Goal: Task Accomplishment & Management: Use online tool/utility

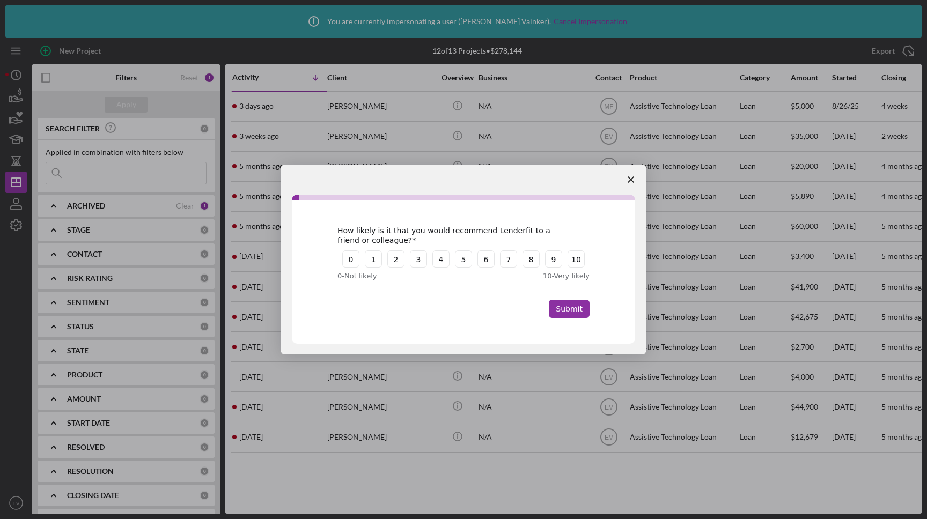
click at [631, 179] on polygon "Close survey" at bounding box center [630, 179] width 6 height 6
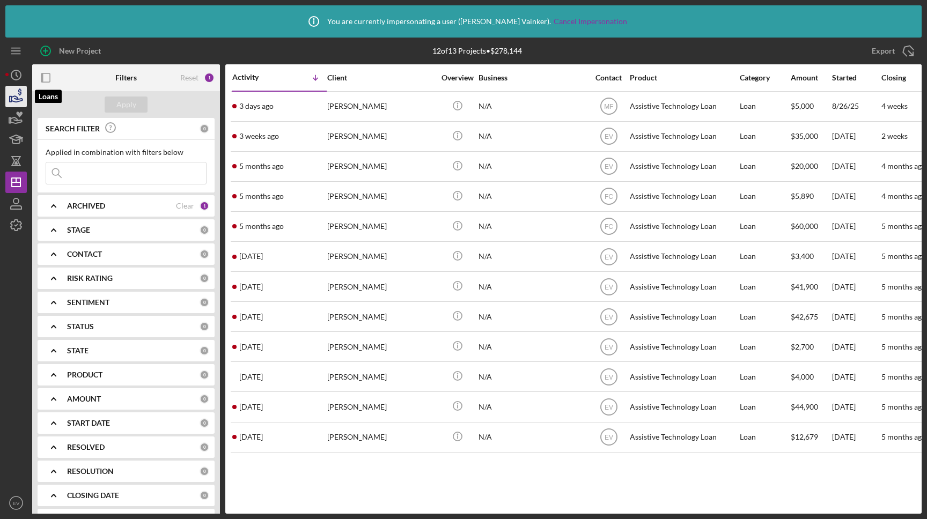
click at [13, 101] on icon "button" at bounding box center [16, 99] width 11 height 6
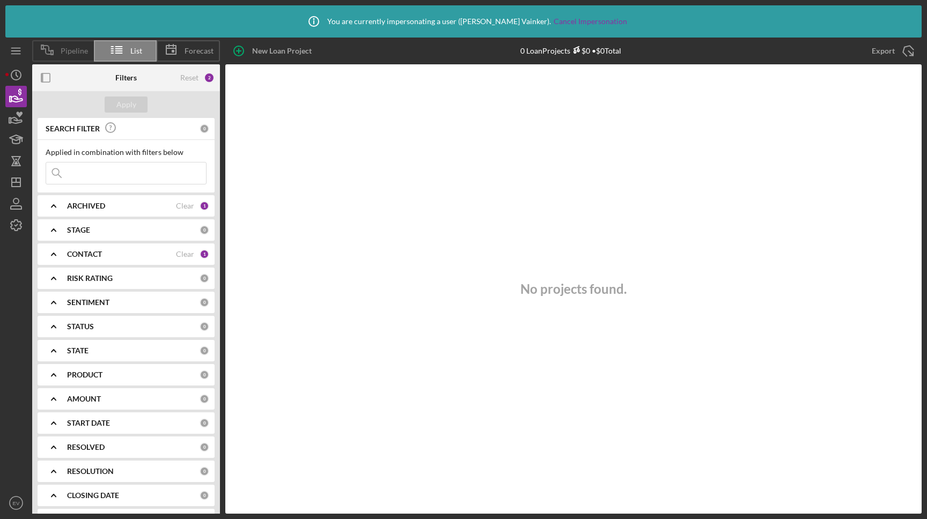
click at [68, 48] on span "Pipeline" at bounding box center [74, 51] width 27 height 9
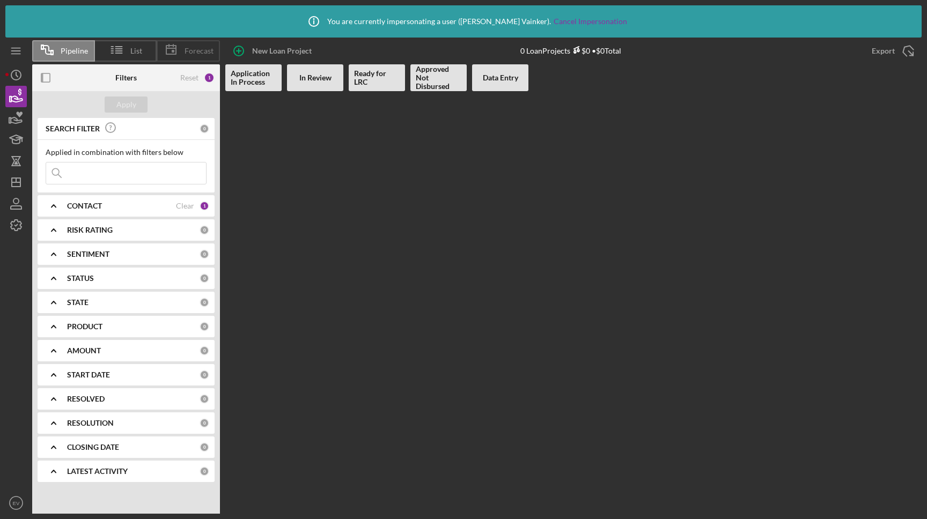
click at [215, 60] on div "Forecast" at bounding box center [188, 50] width 63 height 21
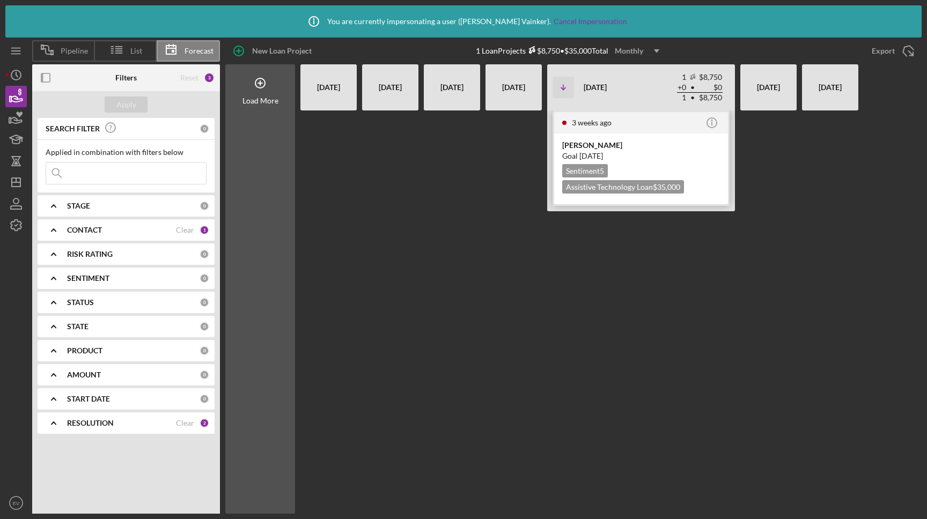
click at [595, 145] on div "[PERSON_NAME]" at bounding box center [641, 145] width 158 height 11
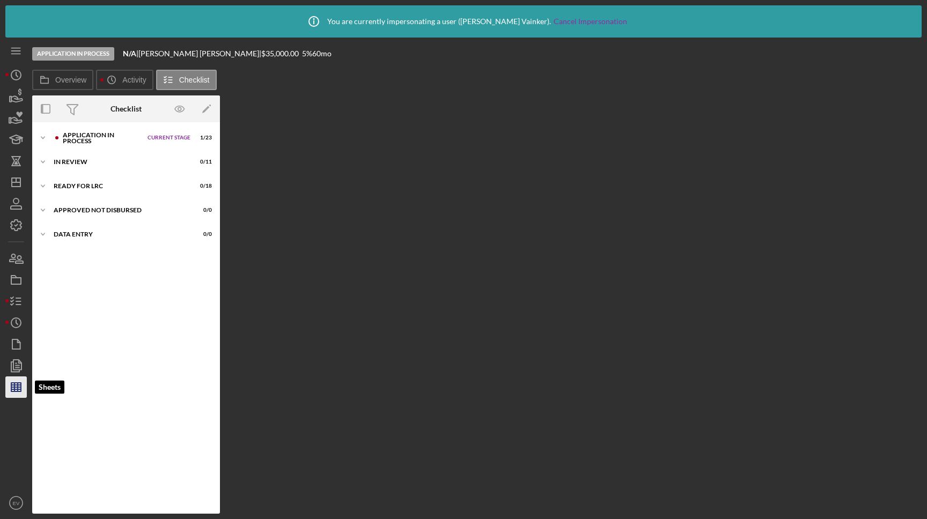
click at [15, 383] on polygon "button" at bounding box center [16, 387] width 10 height 9
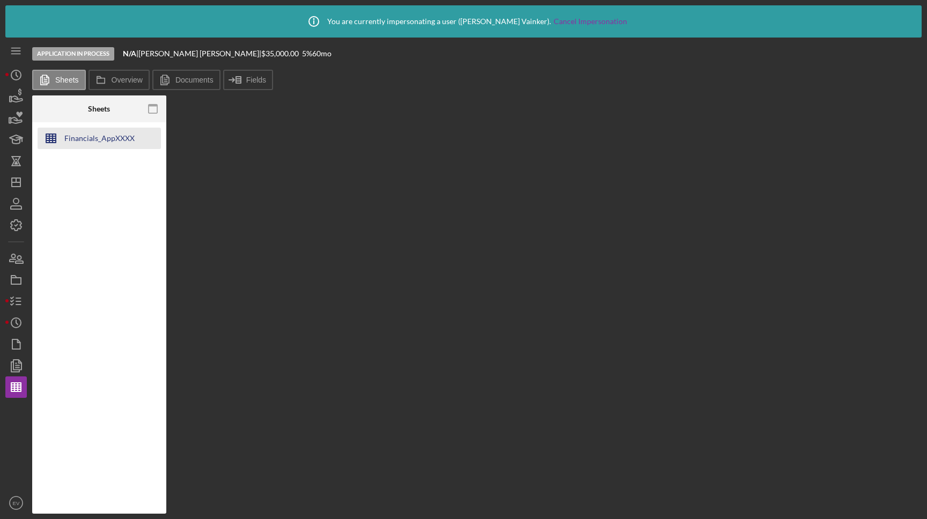
click at [99, 137] on div "Financials_AppXXXX" at bounding box center [99, 138] width 70 height 21
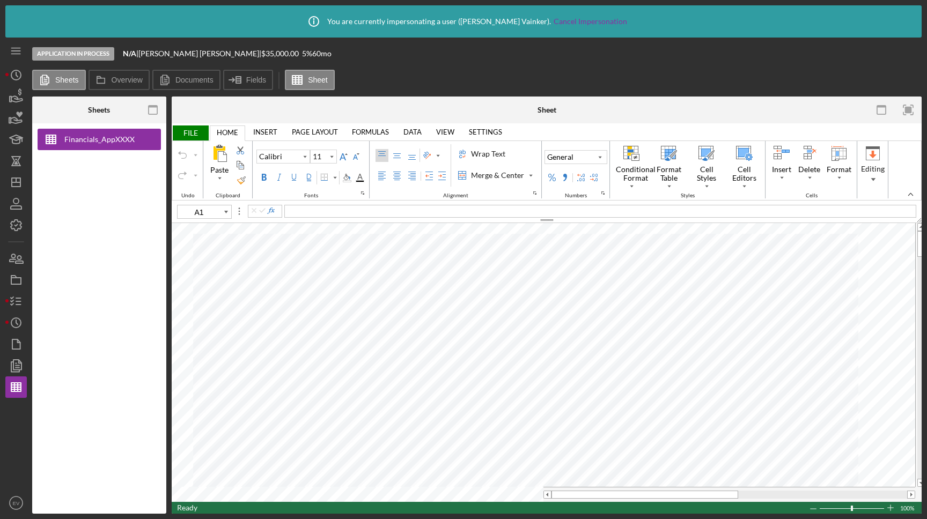
type input "10"
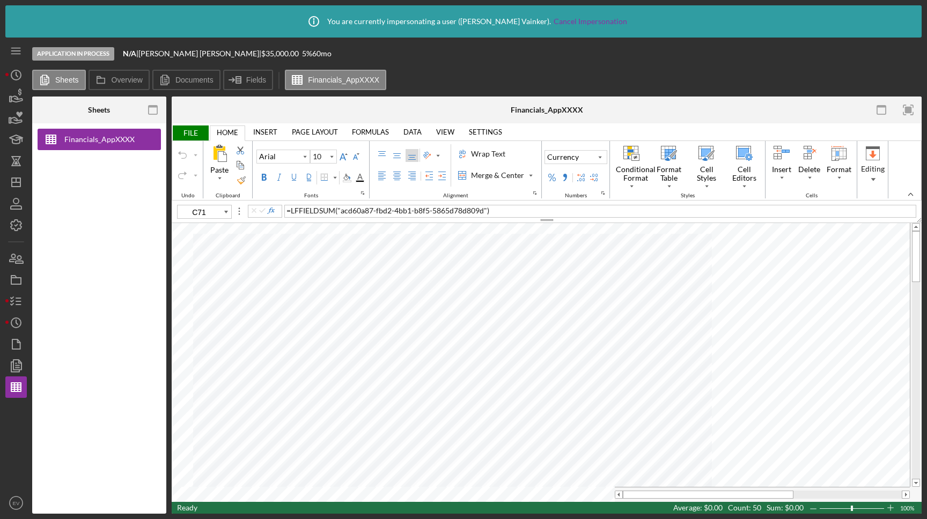
type input "C9"
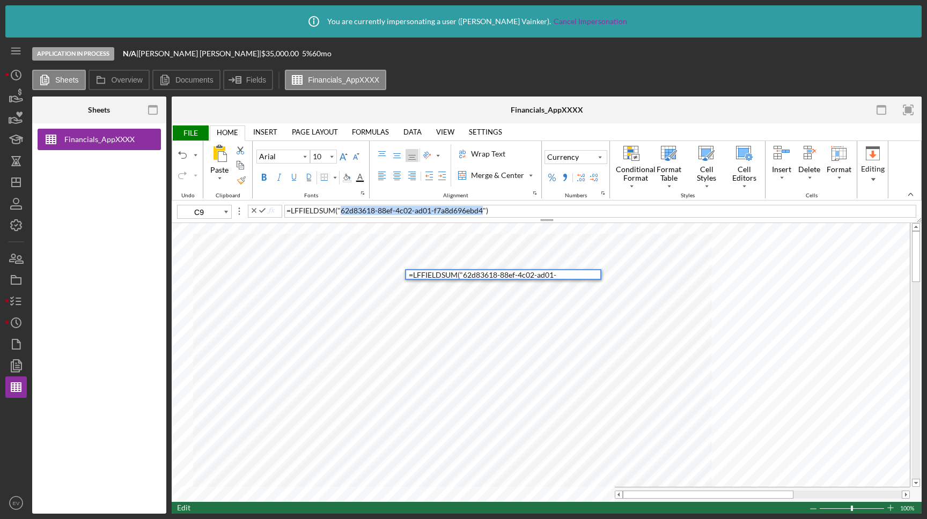
drag, startPoint x: 341, startPoint y: 211, endPoint x: 483, endPoint y: 212, distance: 142.1
click at [483, 212] on span ""62d83618-88ef-4c02-ad01-f7a8d696ebd4"" at bounding box center [411, 210] width 149 height 9
copy span "62d83618-88ef-4c02-ad01-f7a8d696ebd4"
click at [20, 277] on icon "button" at bounding box center [16, 280] width 27 height 27
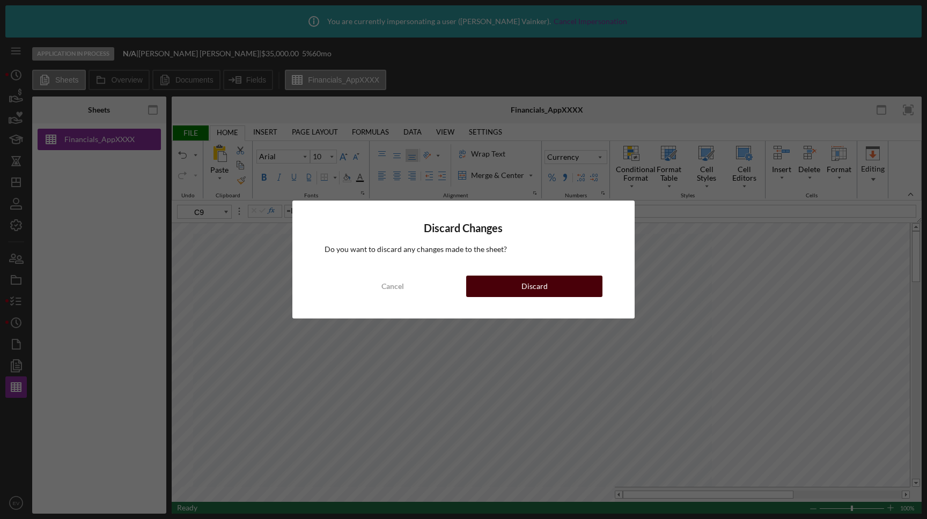
click at [513, 282] on button "Discard" at bounding box center [534, 286] width 136 height 21
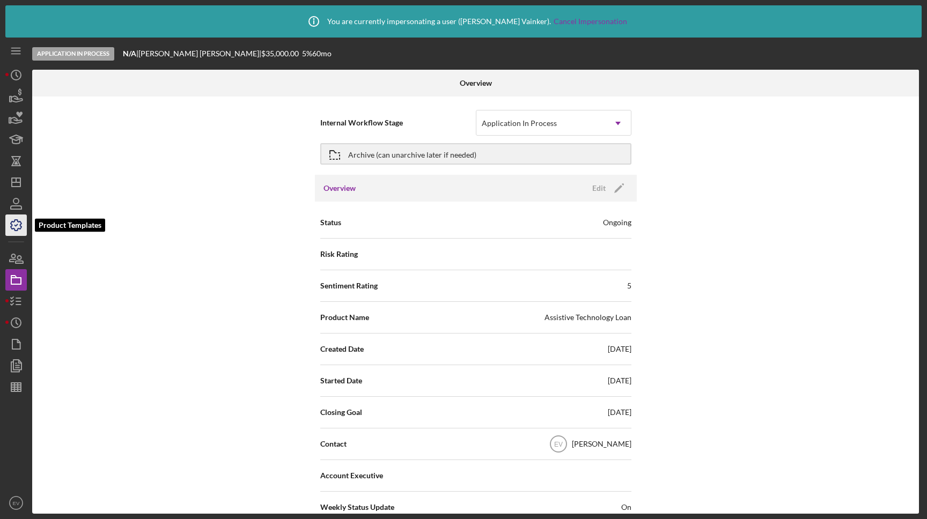
click at [18, 225] on icon "button" at bounding box center [16, 225] width 27 height 27
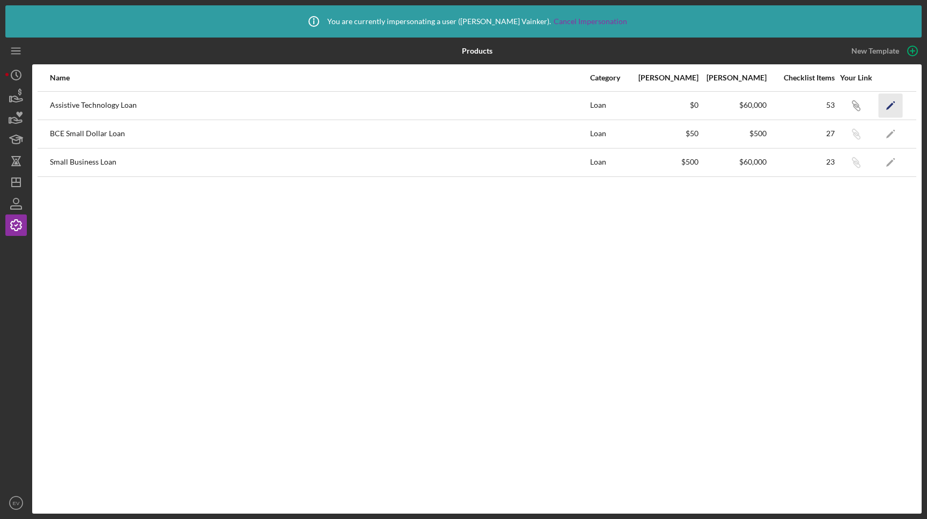
click at [894, 105] on icon "Icon/Edit" at bounding box center [890, 105] width 24 height 24
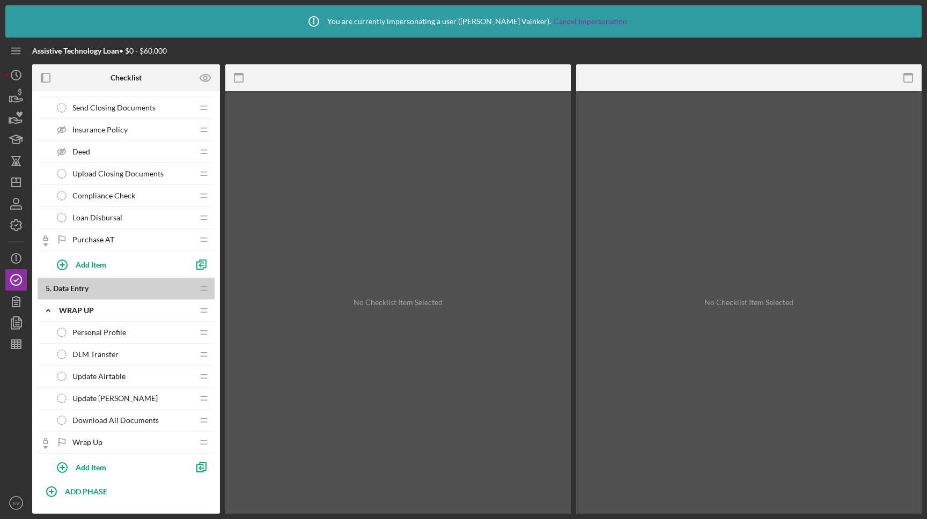
scroll to position [1107, 0]
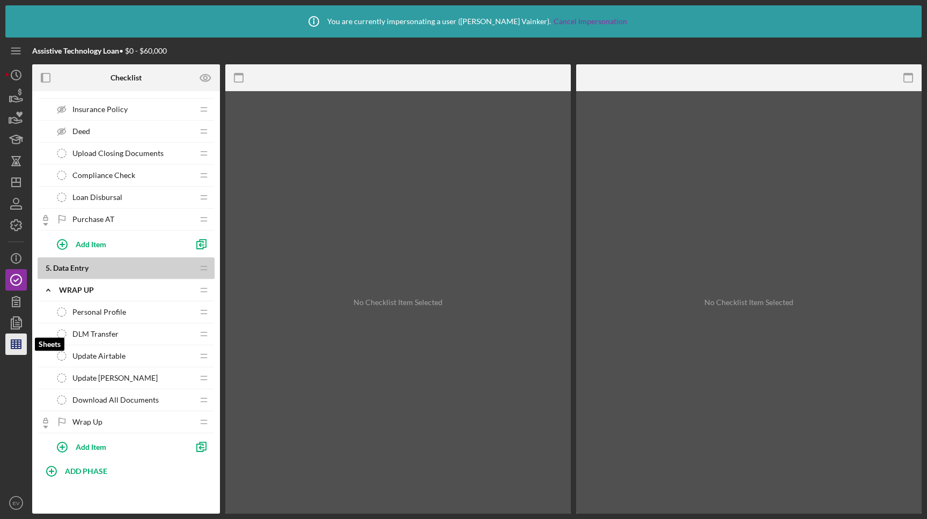
click at [14, 340] on line "button" at bounding box center [14, 344] width 0 height 9
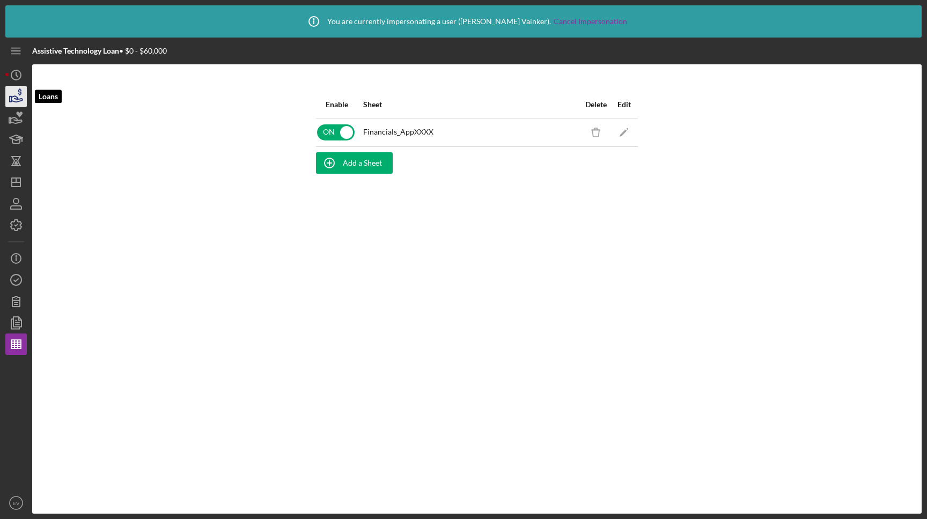
click at [19, 88] on icon "button" at bounding box center [16, 96] width 27 height 27
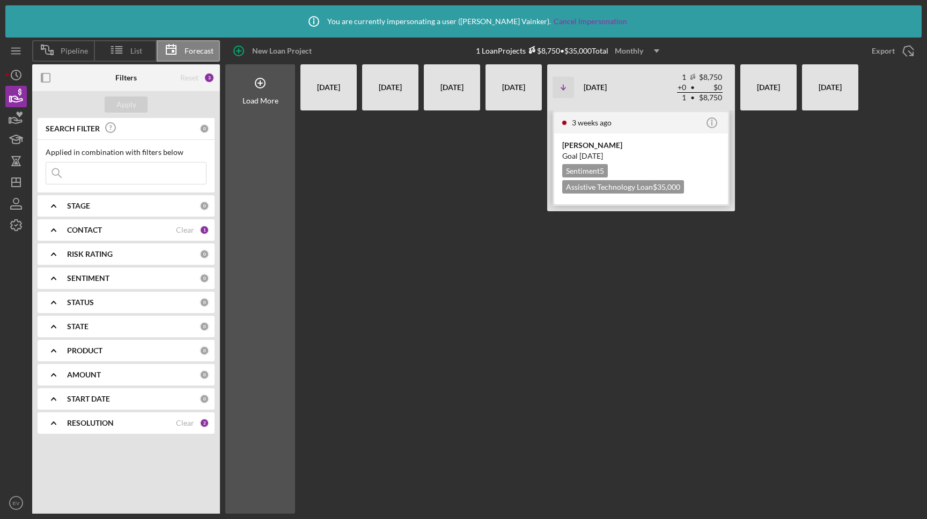
click at [632, 150] on div "[PERSON_NAME]" at bounding box center [641, 145] width 158 height 11
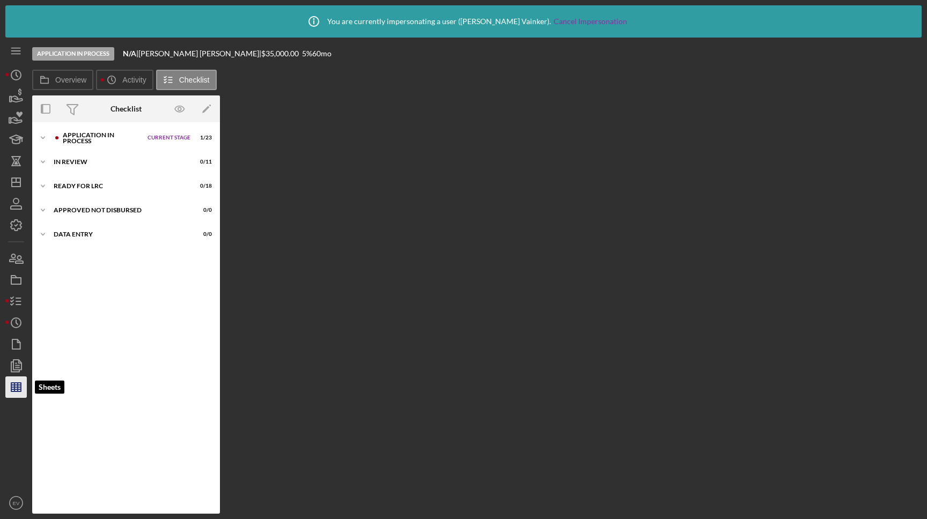
click at [23, 393] on icon "button" at bounding box center [16, 387] width 27 height 27
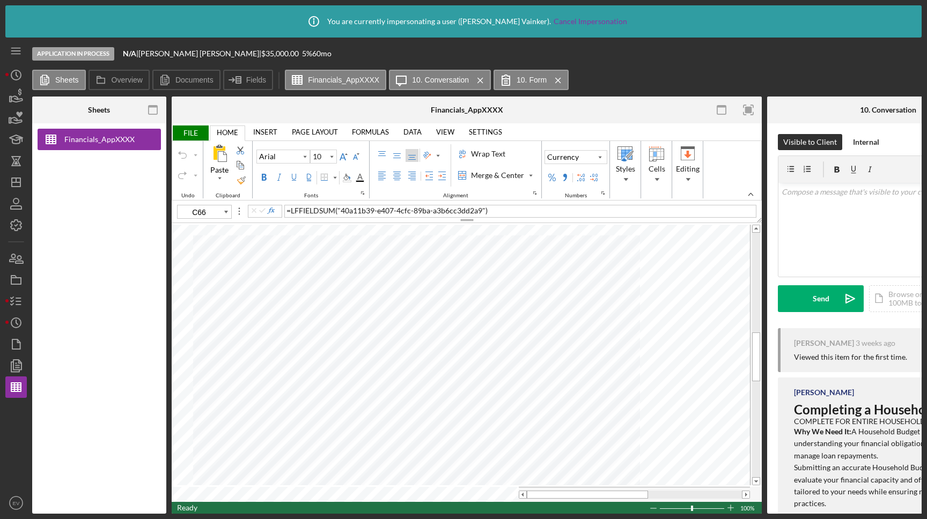
type input "B66"
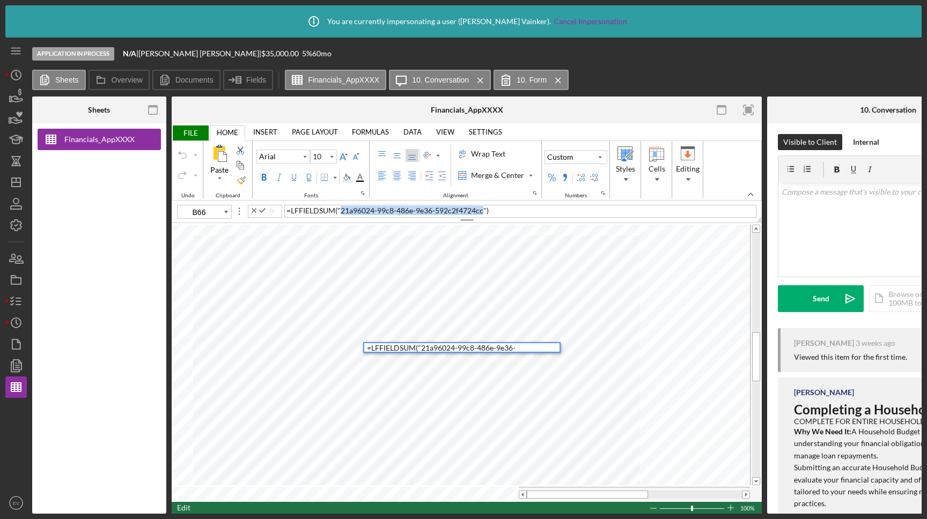
drag, startPoint x: 342, startPoint y: 211, endPoint x: 485, endPoint y: 212, distance: 143.2
click at [485, 212] on span ""21a96024-99c8-486e-9e36-592c2f4724cc"" at bounding box center [411, 210] width 149 height 9
copy span "21a96024-99c8-486e-9e36-592c2f4724cc"
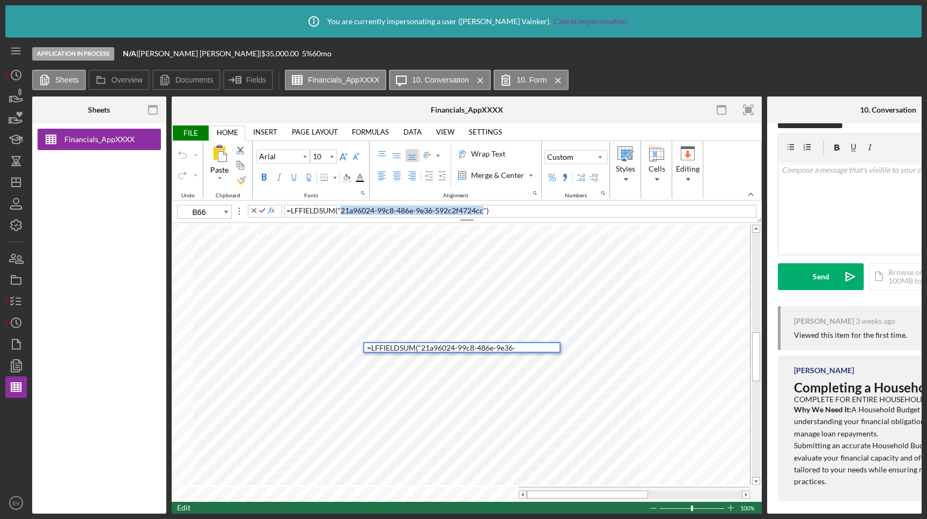
scroll to position [29, 0]
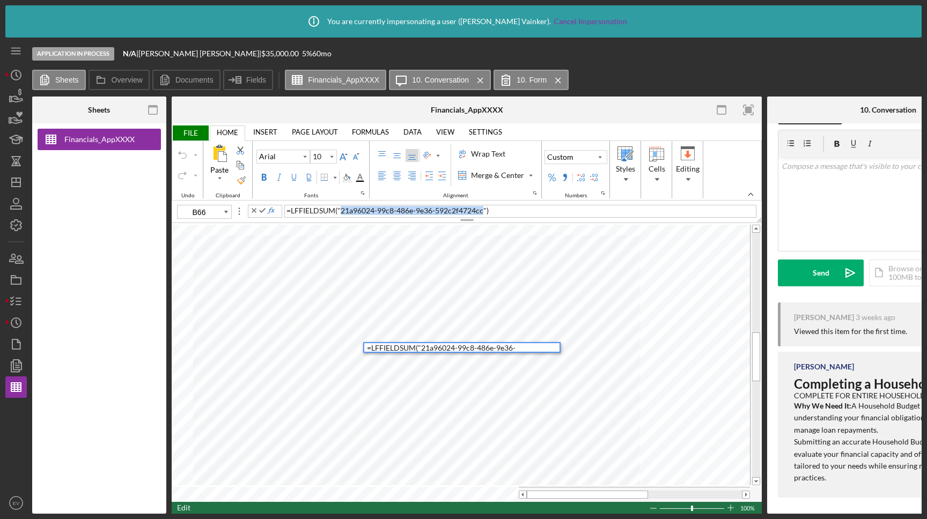
copy span "21a96024-99c8-486e-9e36-592c2f4724cc"
click at [12, 225] on icon "button" at bounding box center [16, 225] width 11 height 11
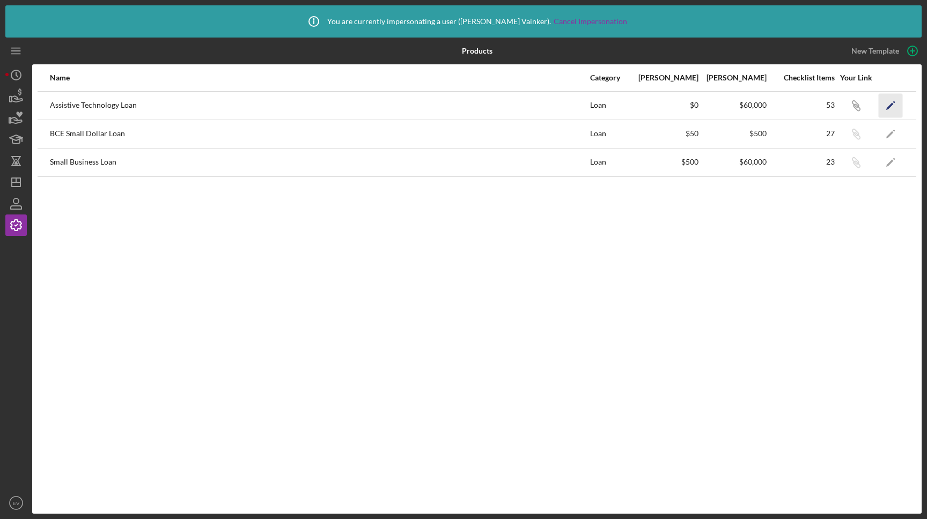
click at [893, 99] on icon "Icon/Edit" at bounding box center [890, 105] width 24 height 24
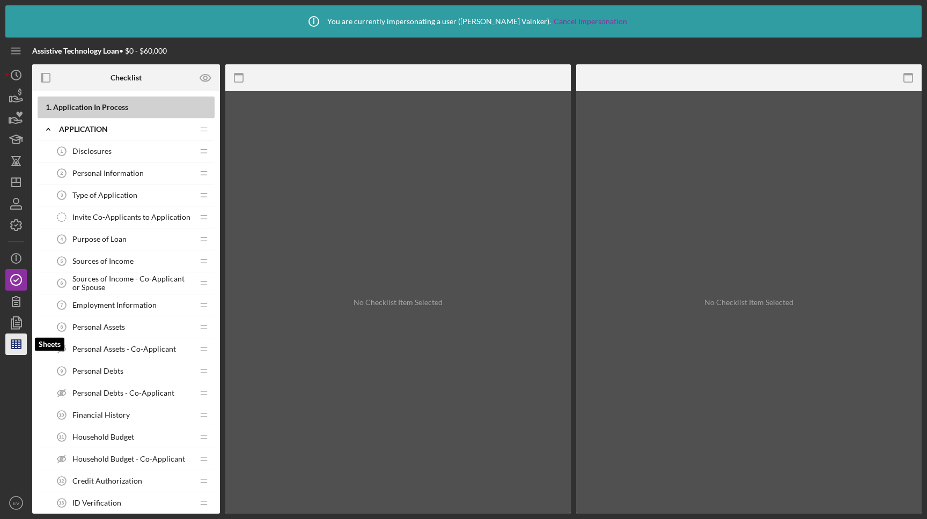
click at [8, 341] on icon "button" at bounding box center [16, 344] width 27 height 27
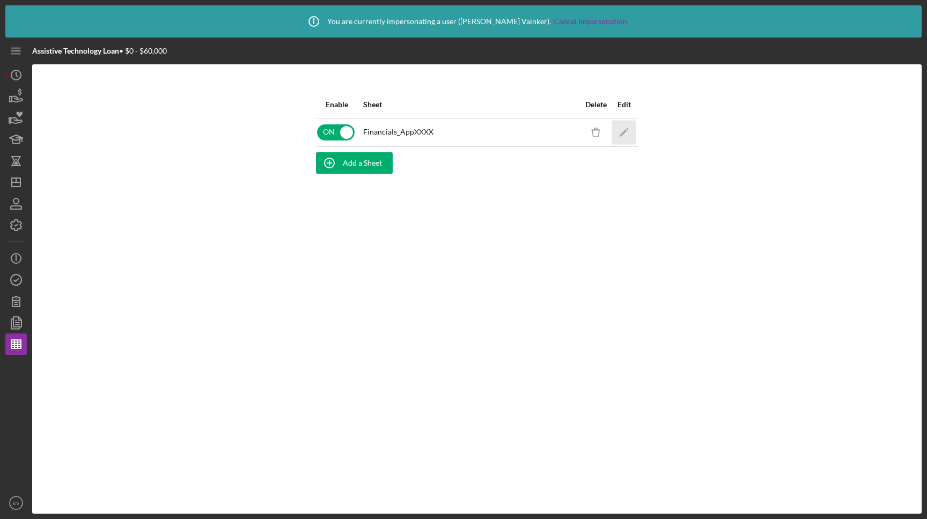
click at [620, 131] on icon "Icon/Edit" at bounding box center [624, 132] width 24 height 24
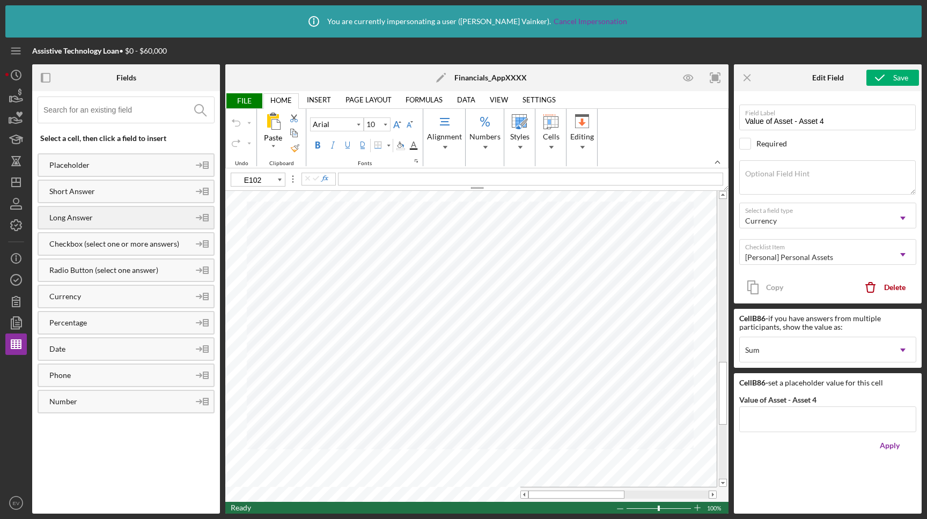
type input "F92"
click at [127, 114] on input at bounding box center [128, 110] width 171 height 26
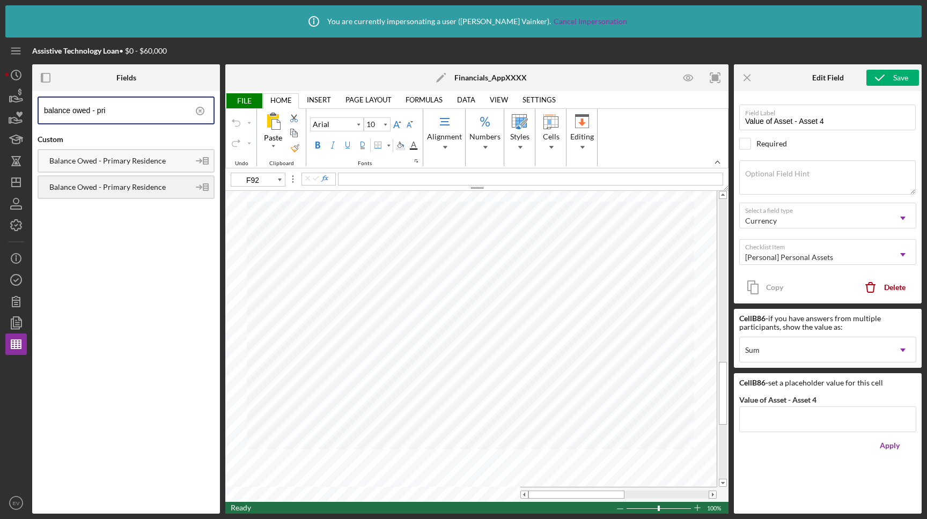
type input "balance owed - pri"
click at [165, 192] on div "Balance Owed - Primary Residence" at bounding box center [126, 187] width 177 height 24
click at [166, 159] on div "Balance Owed - Primary Residence" at bounding box center [114, 161] width 151 height 9
type input "C84"
type input "Value of Asset - Asset 2"
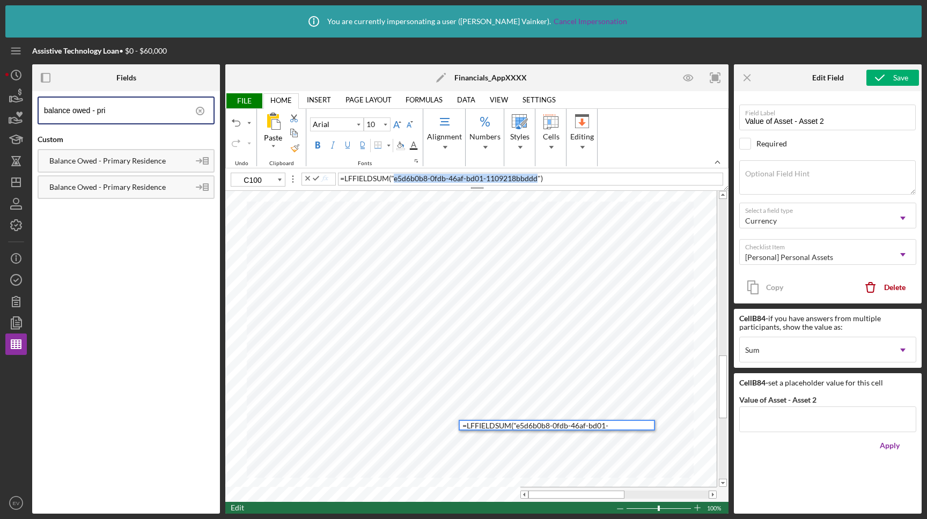
drag, startPoint x: 394, startPoint y: 179, endPoint x: 537, endPoint y: 176, distance: 142.7
click at [537, 176] on span ""e5d6b0b8-0fdb-46af-bd01-1109218bbddd"" at bounding box center [466, 178] width 150 height 9
copy span "e5d6b0b8-0fdb-46af-bd01-1109218bbddd"
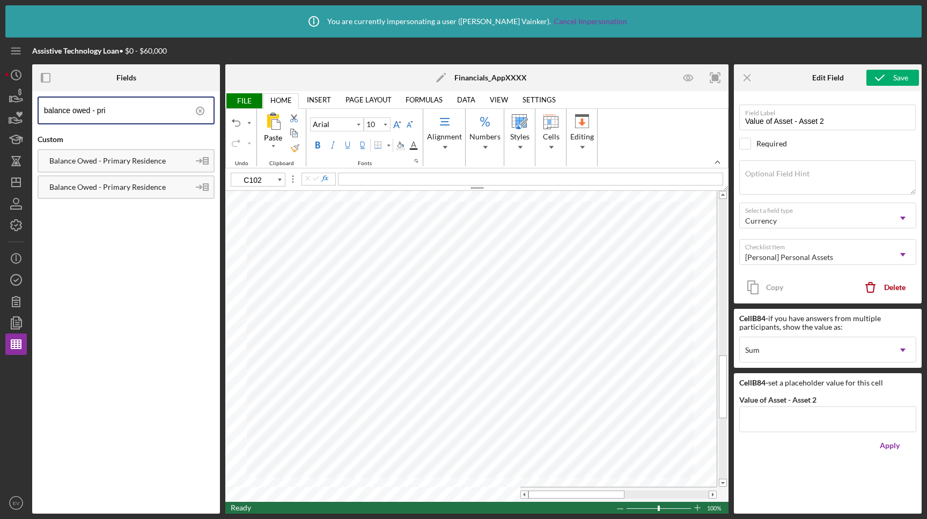
type input "C100"
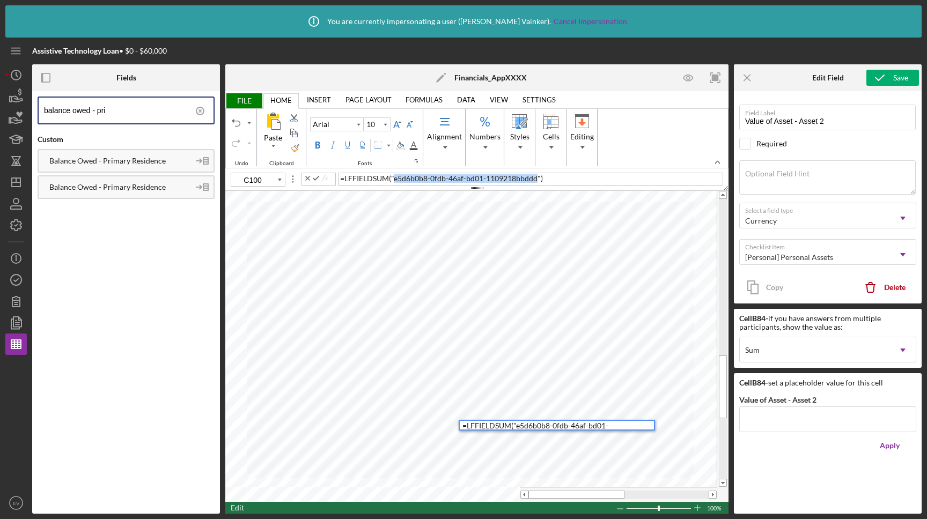
drag, startPoint x: 395, startPoint y: 179, endPoint x: 536, endPoint y: 177, distance: 141.6
click at [536, 177] on span ""e5d6b0b8-0fdb-46af-bd01-1109218bbddd"" at bounding box center [466, 178] width 150 height 9
copy span "e5d6b0b8-0fdb-46af-bd01-1109218bbddd"
click at [627, 425] on div "= LFFIELDSUM ( "e5d6b0b8-0fdb-46af-bd01-1109218bbddd" )" at bounding box center [557, 430] width 191 height 18
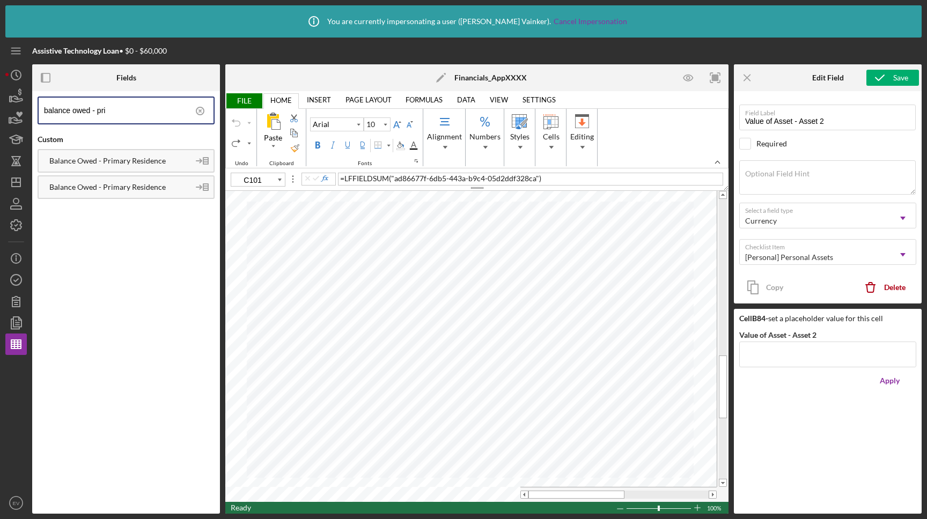
type input "C99"
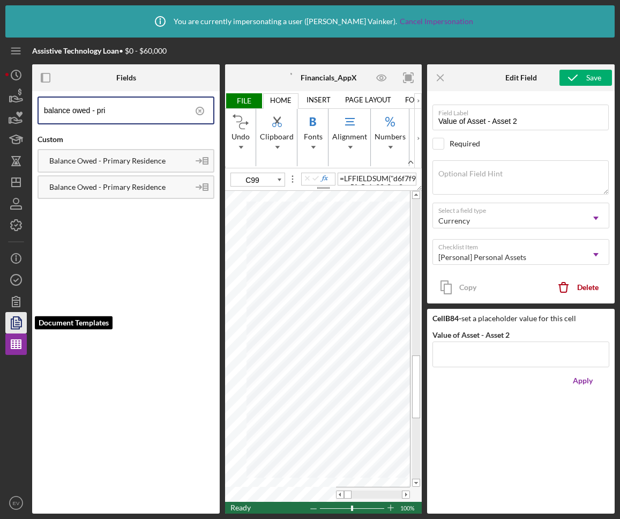
click at [14, 322] on icon "button" at bounding box center [16, 322] width 27 height 27
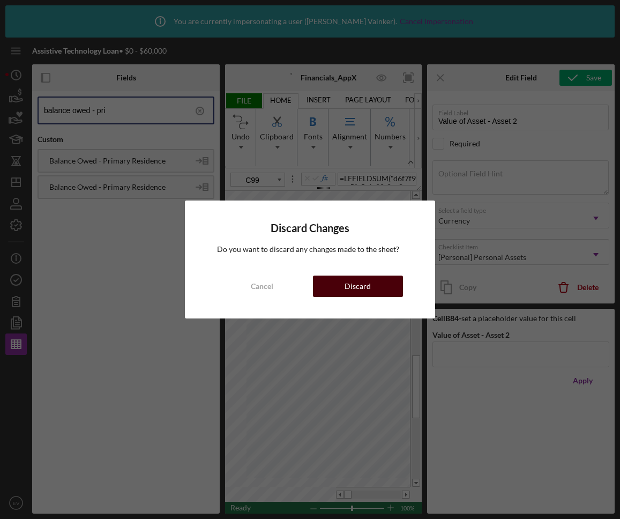
click at [354, 289] on div "Discard" at bounding box center [358, 286] width 26 height 21
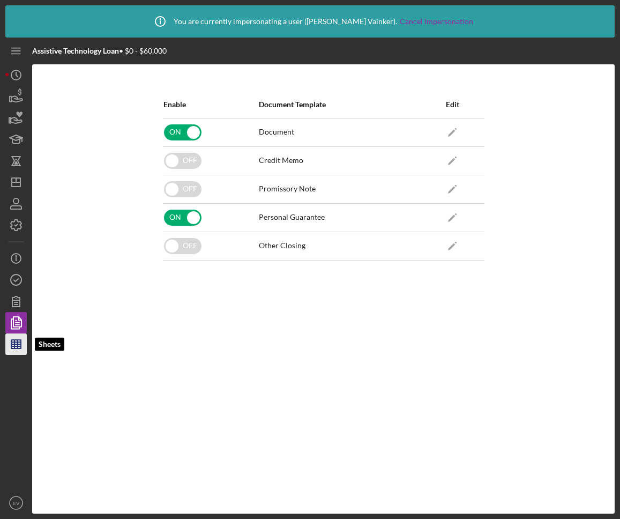
click at [19, 345] on icon "button" at bounding box center [16, 344] width 27 height 27
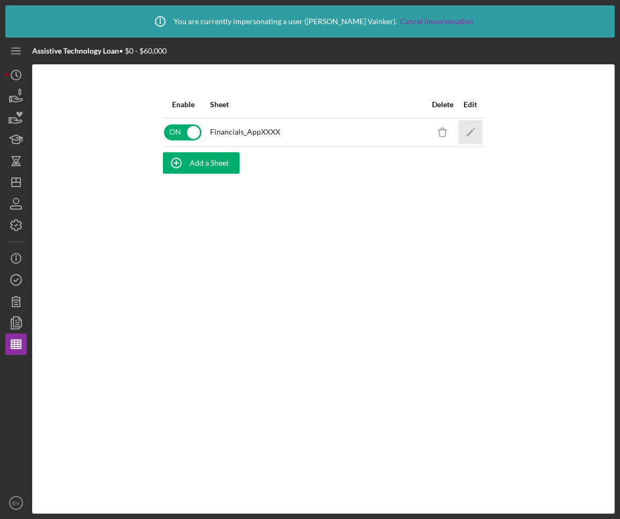
click at [472, 135] on icon "Icon/Edit" at bounding box center [470, 132] width 24 height 24
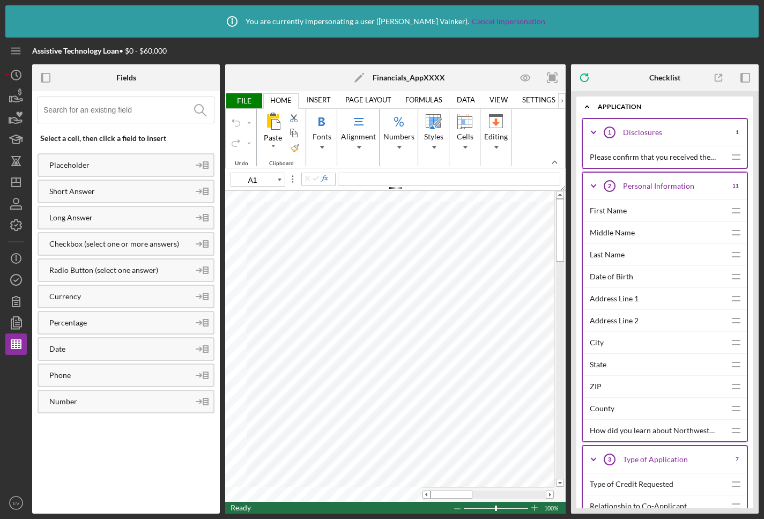
type input "A2"
